Goal: Transaction & Acquisition: Book appointment/travel/reservation

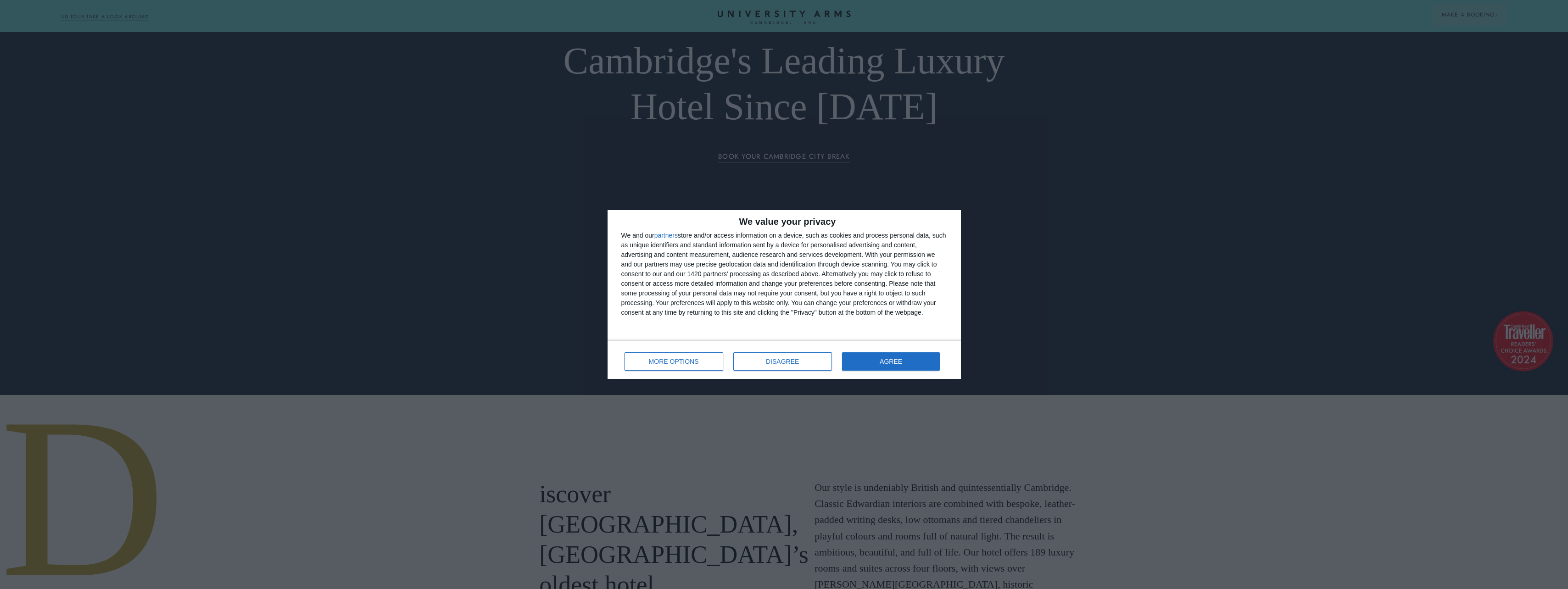
scroll to position [230, 0]
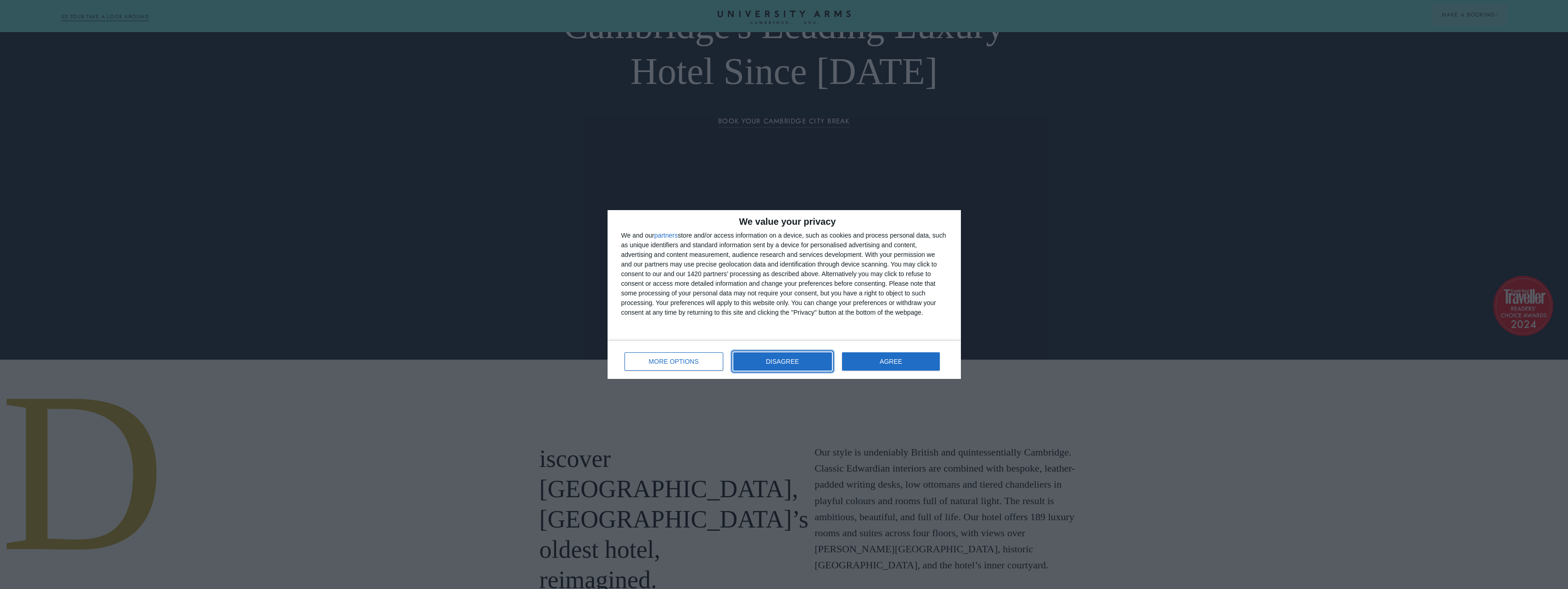
click at [782, 363] on span "DISAGREE" at bounding box center [782, 361] width 33 height 7
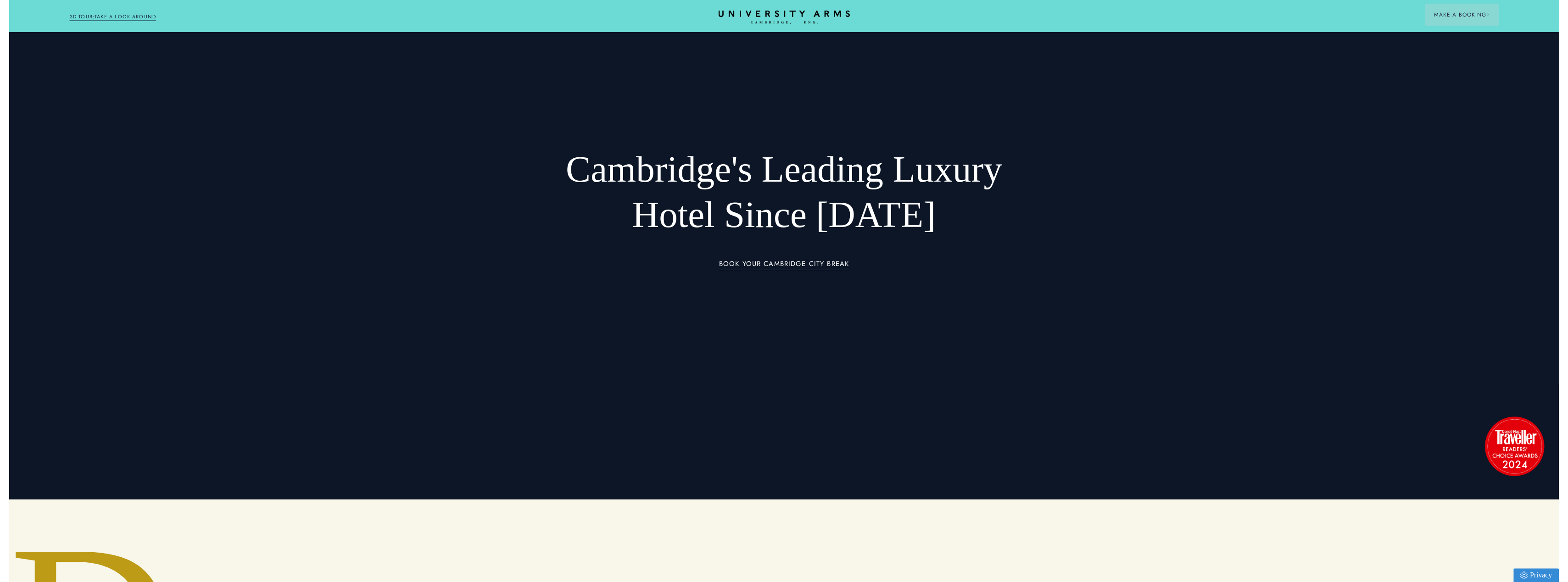
scroll to position [0, 0]
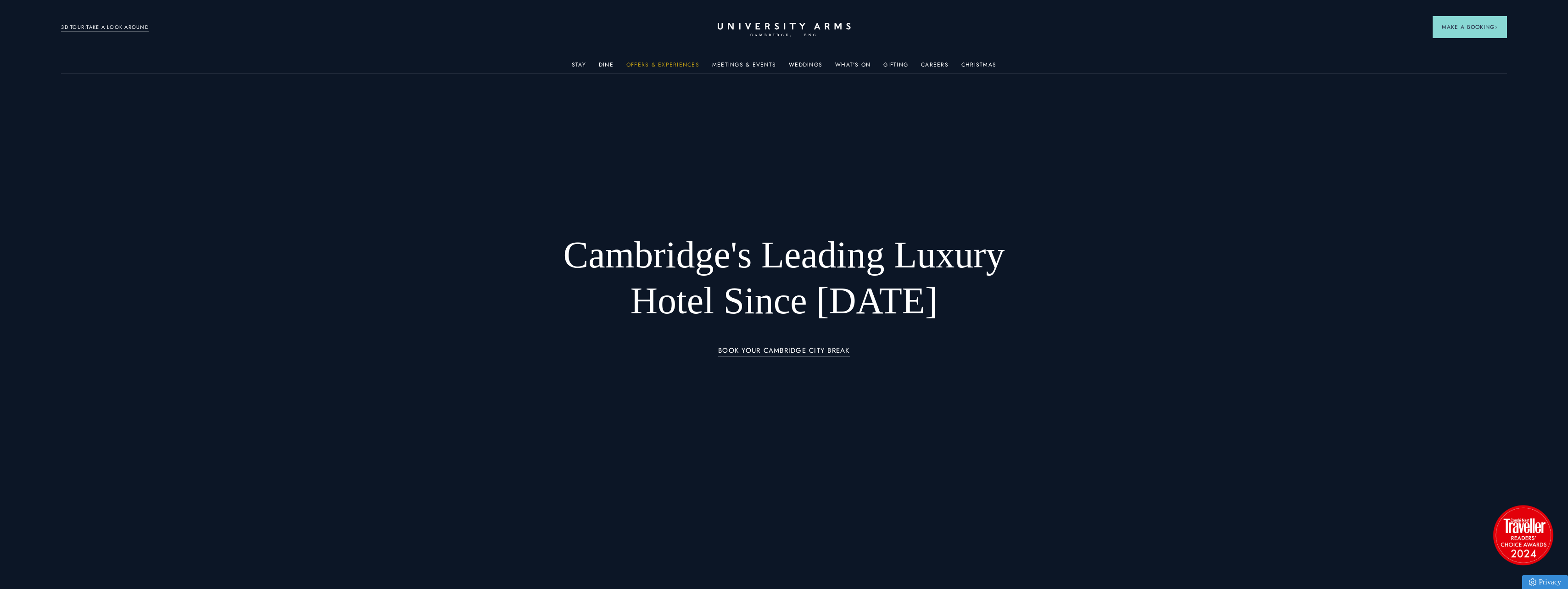
click at [665, 65] on link "Offers & Experiences" at bounding box center [663, 68] width 73 height 12
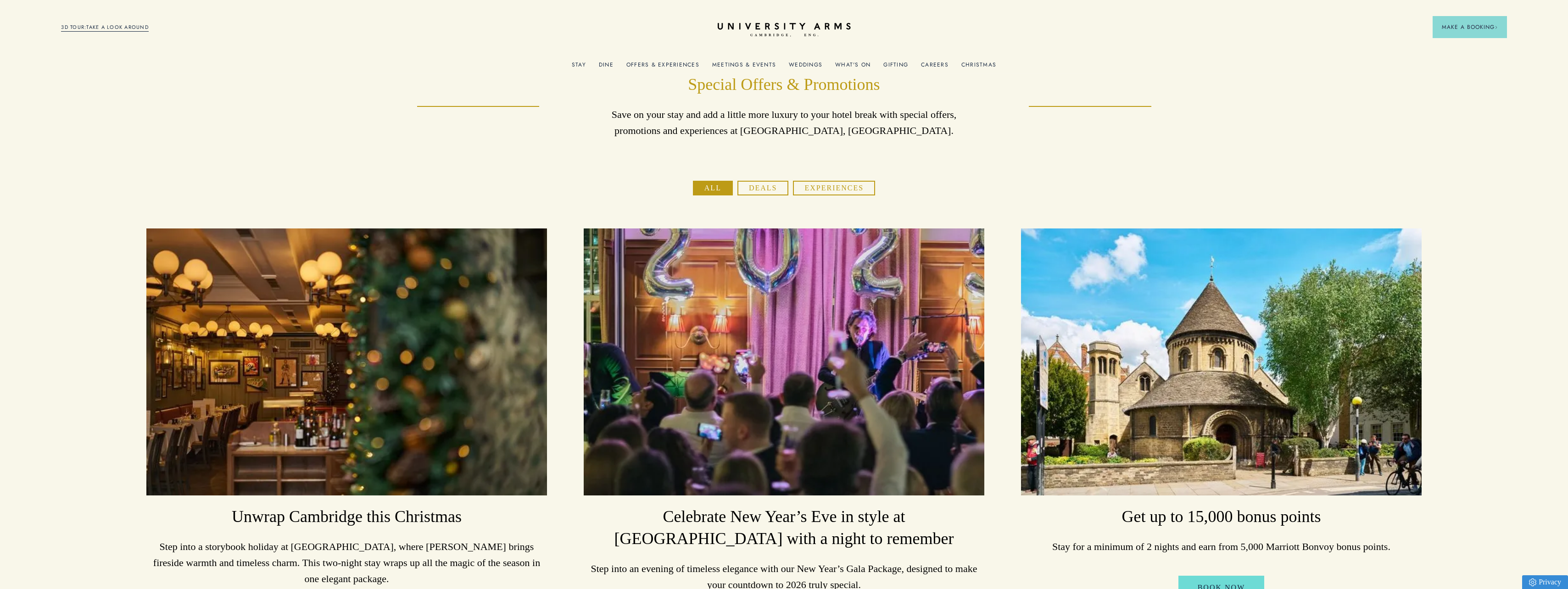
click at [720, 61] on link "Meetings & Events" at bounding box center [744, 68] width 64 height 12
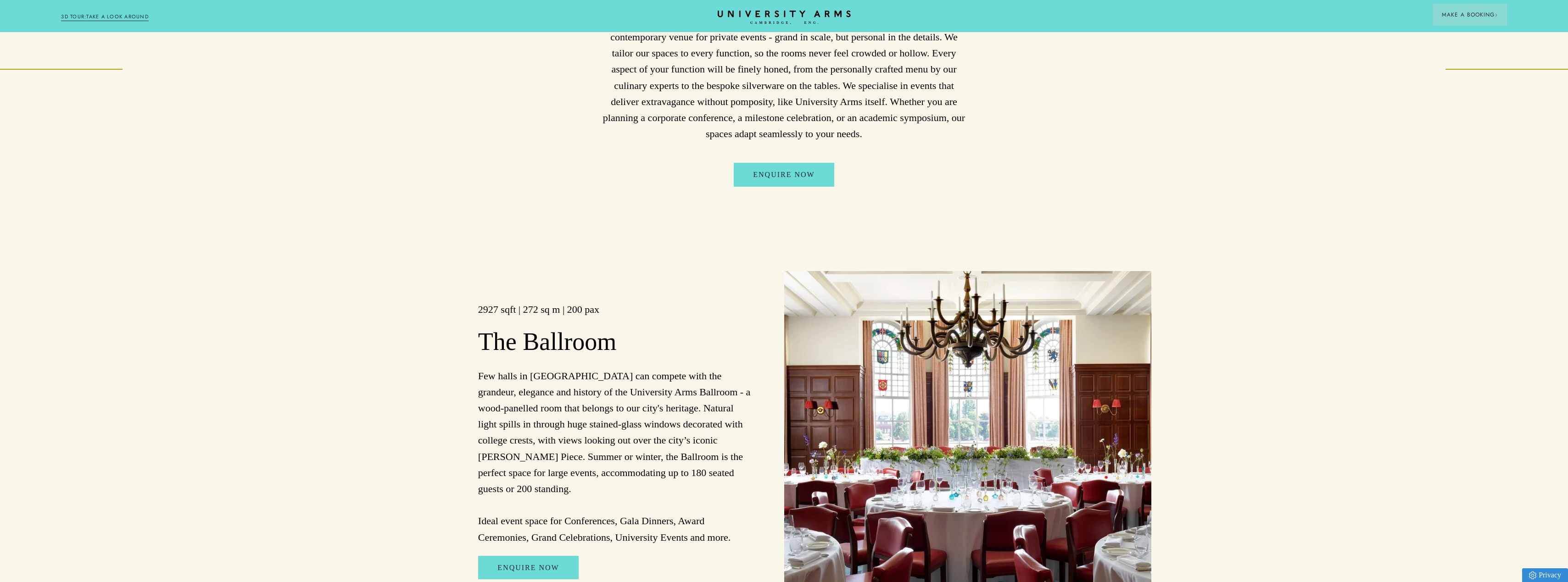
scroll to position [825, 0]
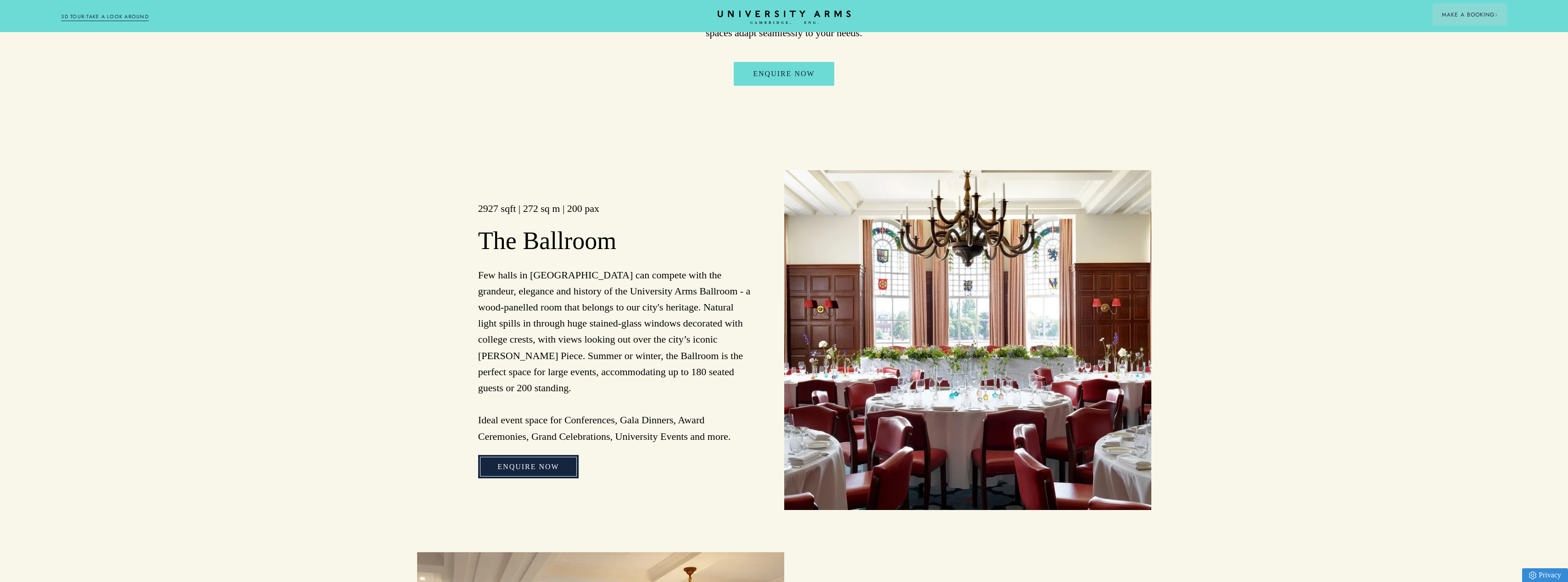
click at [518, 464] on link "Enquire Now" at bounding box center [528, 467] width 100 height 24
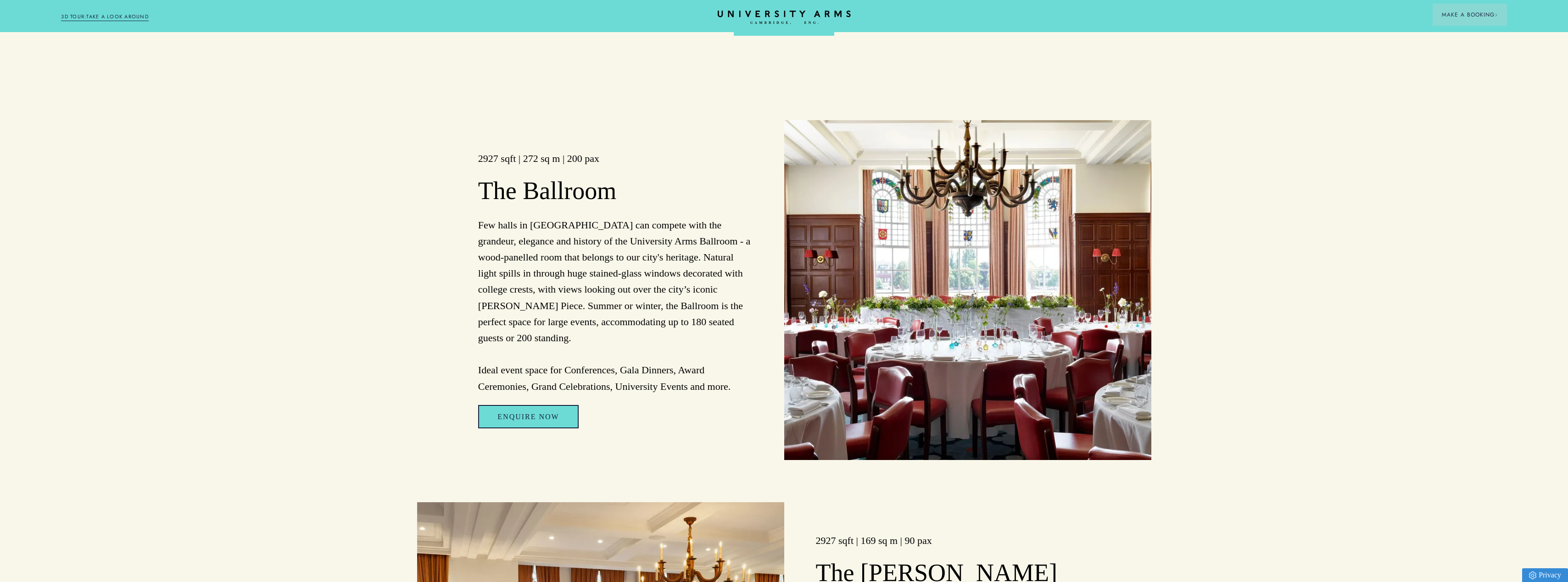
scroll to position [963, 0]
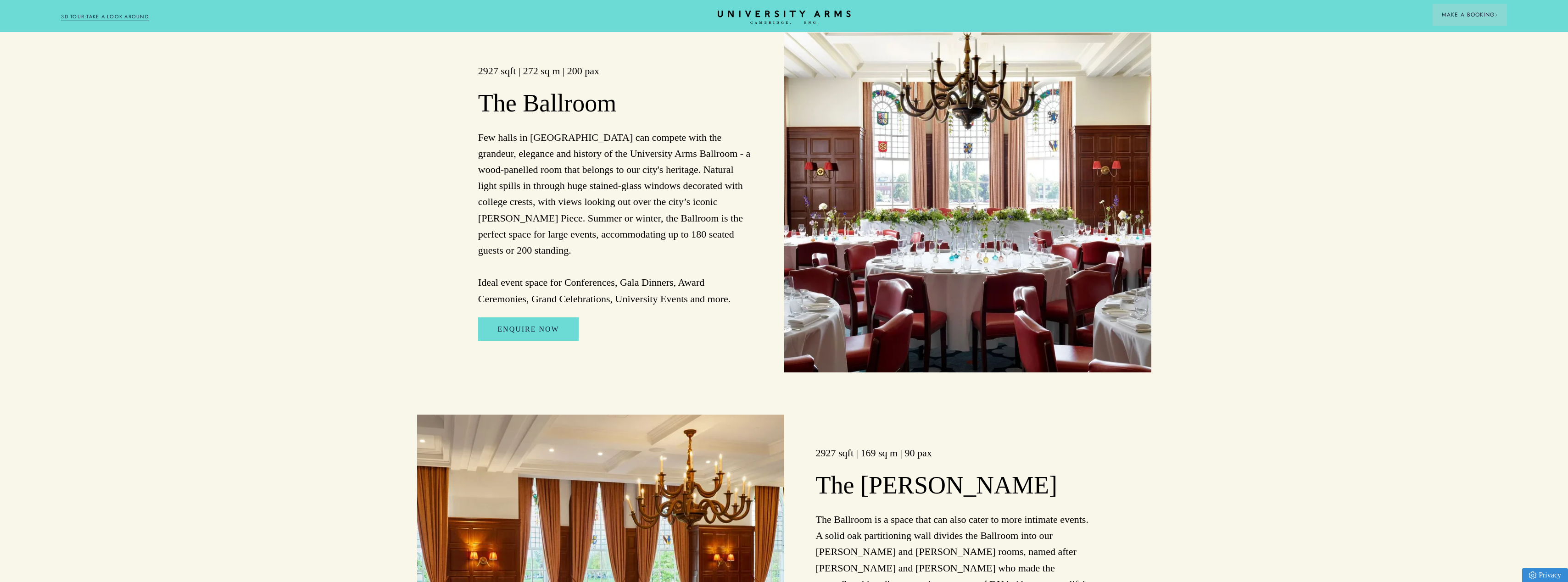
click at [554, 132] on div "2927 sqft | 272 sq m | 200 pax The Ballroom Few halls in [GEOGRAPHIC_DATA] can …" at bounding box center [600, 202] width 367 height 340
